Goal: Communication & Community: Connect with others

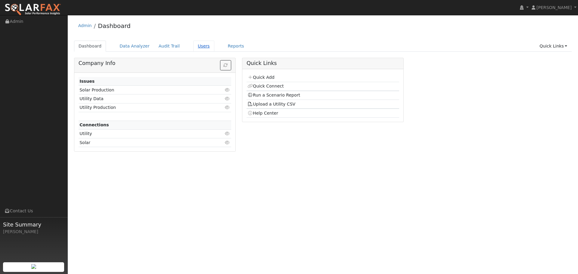
click at [197, 47] on link "Users" at bounding box center [203, 46] width 21 height 11
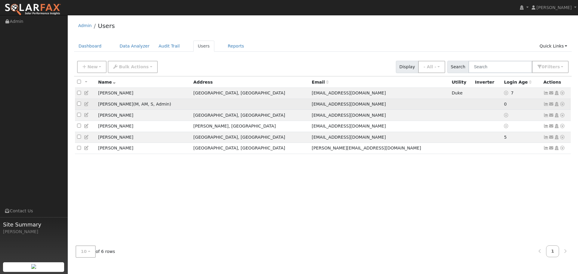
click at [553, 104] on icon at bounding box center [551, 104] width 5 height 4
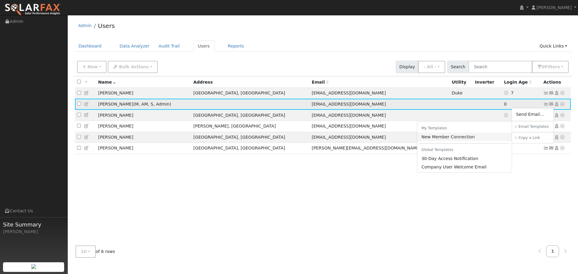
click at [442, 137] on link "New Member Connection" at bounding box center [464, 137] width 95 height 8
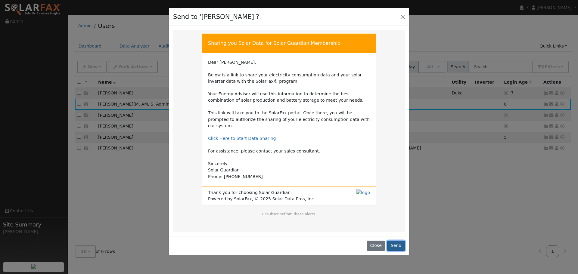
click at [397, 241] on button "Send" at bounding box center [396, 246] width 18 height 10
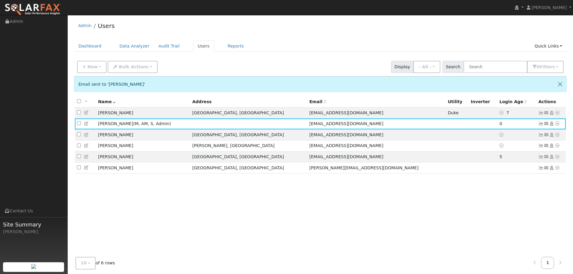
click at [474, 220] on div "All None All on page None on page Name Address Email Utility Inverter Login Age…" at bounding box center [320, 178] width 493 height 165
click at [498, 110] on td "7" at bounding box center [517, 112] width 39 height 11
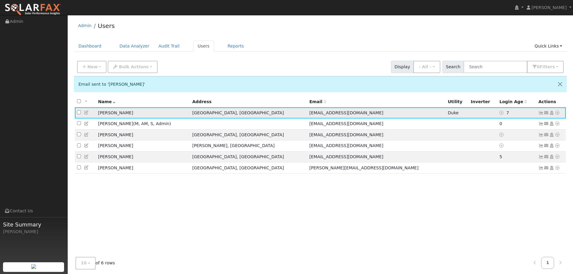
click at [108, 113] on td "Chuck Evey" at bounding box center [143, 112] width 94 height 11
click at [542, 113] on icon at bounding box center [541, 113] width 5 height 4
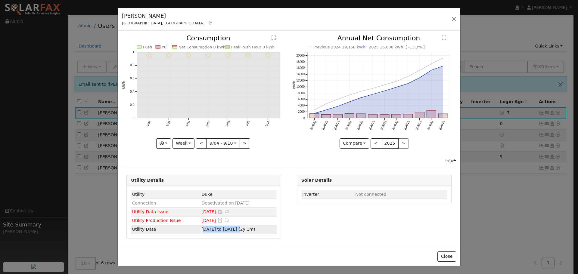
drag, startPoint x: 198, startPoint y: 230, endPoint x: 232, endPoint y: 229, distance: 33.1
click at [232, 229] on span "08/27/23 to 08/25/25 (2y 1m)" at bounding box center [228, 229] width 54 height 5
type input "2023-08-27"
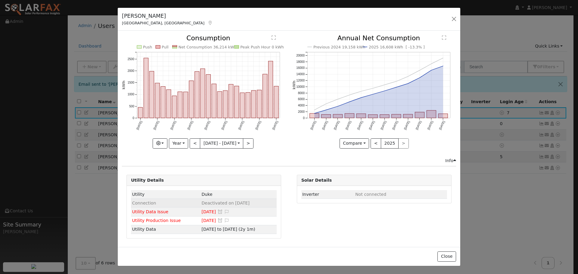
click at [215, 204] on span "Deactivated on 08/27/25" at bounding box center [225, 203] width 48 height 5
click at [232, 204] on span "Deactivated on 08/27/25" at bounding box center [225, 203] width 48 height 5
click at [355, 193] on span "Not connected" at bounding box center [370, 194] width 31 height 5
click at [334, 193] on td "Inverter" at bounding box center [327, 194] width 53 height 9
click at [381, 192] on span "Not connected" at bounding box center [370, 194] width 31 height 5
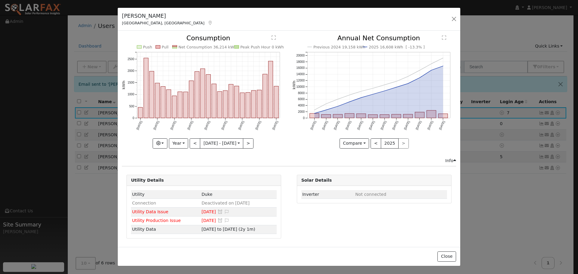
click at [343, 179] on div "Solar Details" at bounding box center [374, 180] width 154 height 11
click at [322, 197] on td "Inverter" at bounding box center [327, 194] width 53 height 9
click at [454, 18] on button "button" at bounding box center [454, 19] width 8 height 8
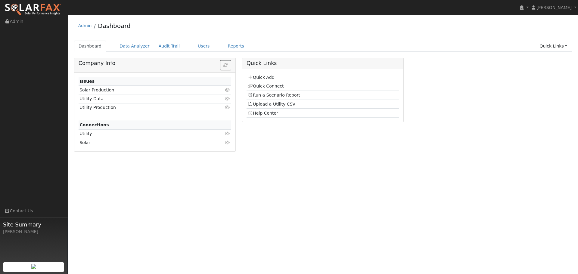
click at [226, 91] on icon at bounding box center [227, 90] width 5 height 4
click at [122, 100] on td "Utility Data" at bounding box center [147, 99] width 136 height 9
click at [108, 108] on td "Utility Production" at bounding box center [147, 107] width 136 height 9
click at [423, 170] on div "User Profile First name Last name Email Email Notifications No Emails No Emails…" at bounding box center [323, 144] width 510 height 259
